Goal: Task Accomplishment & Management: Manage account settings

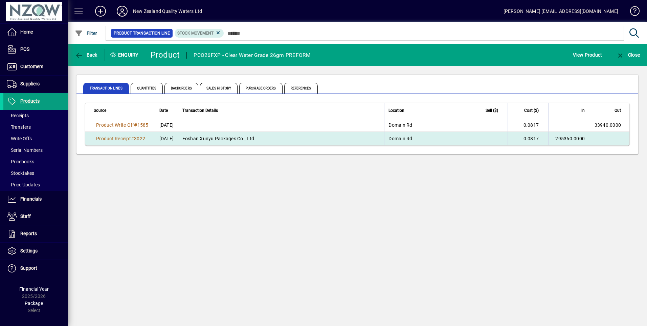
click at [575, 133] on td "295360.0000" at bounding box center [569, 139] width 41 height 14
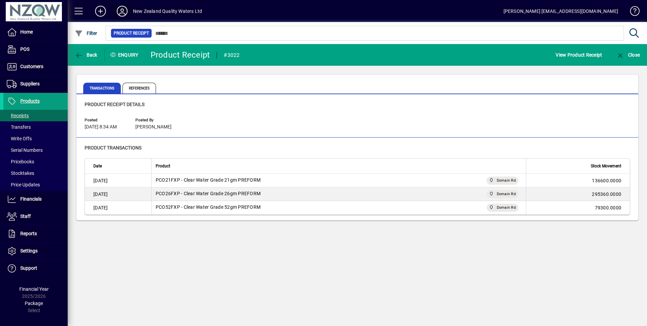
click at [121, 7] on icon at bounding box center [122, 11] width 14 height 11
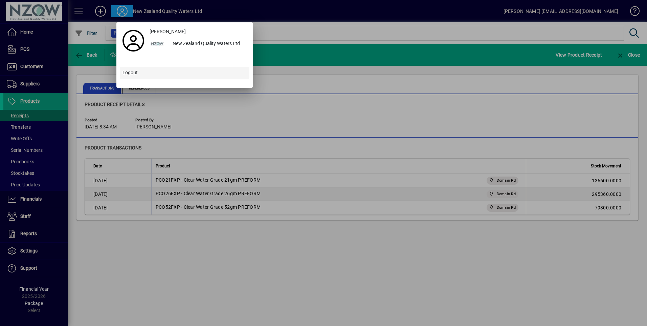
click at [136, 70] on span "Logout" at bounding box center [130, 72] width 15 height 7
